Goal: Find specific page/section: Find specific page/section

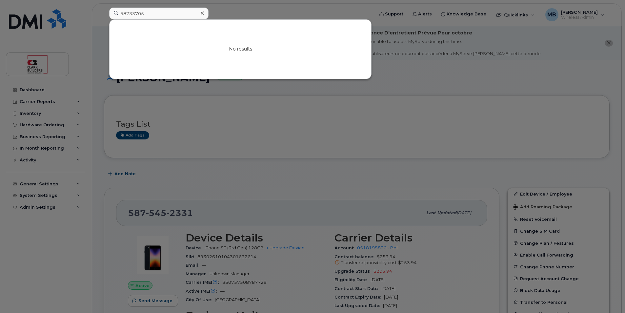
drag, startPoint x: 144, startPoint y: 17, endPoint x: 97, endPoint y: 17, distance: 46.9
click at [104, 17] on div "58733705 No results" at bounding box center [239, 15] width 271 height 14
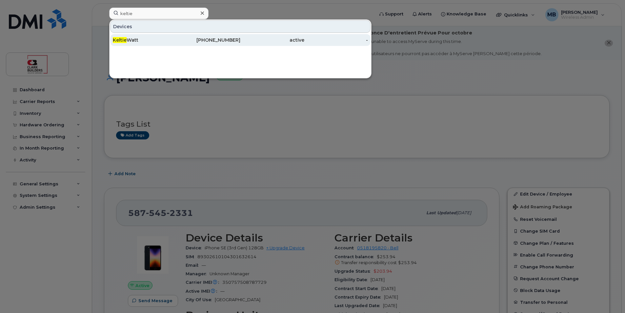
type input "keltie"
click at [158, 41] on div "[PERSON_NAME]" at bounding box center [145, 40] width 64 height 7
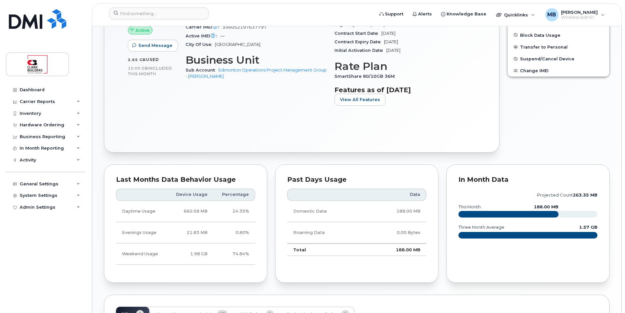
scroll to position [58, 0]
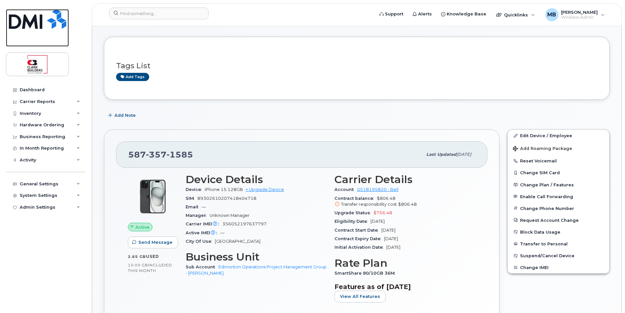
drag, startPoint x: 37, startPoint y: 19, endPoint x: 54, endPoint y: 19, distance: 16.7
click at [37, 19] on img at bounding box center [37, 19] width 57 height 20
